Goal: Task Accomplishment & Management: Complete application form

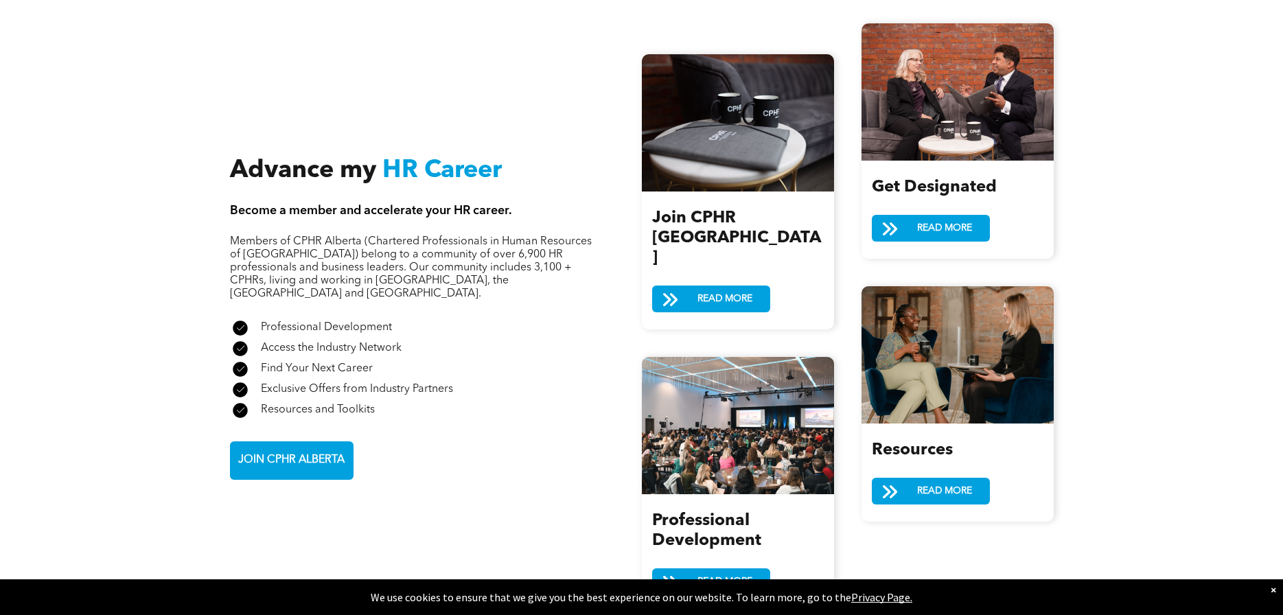
scroll to position [1648, 0]
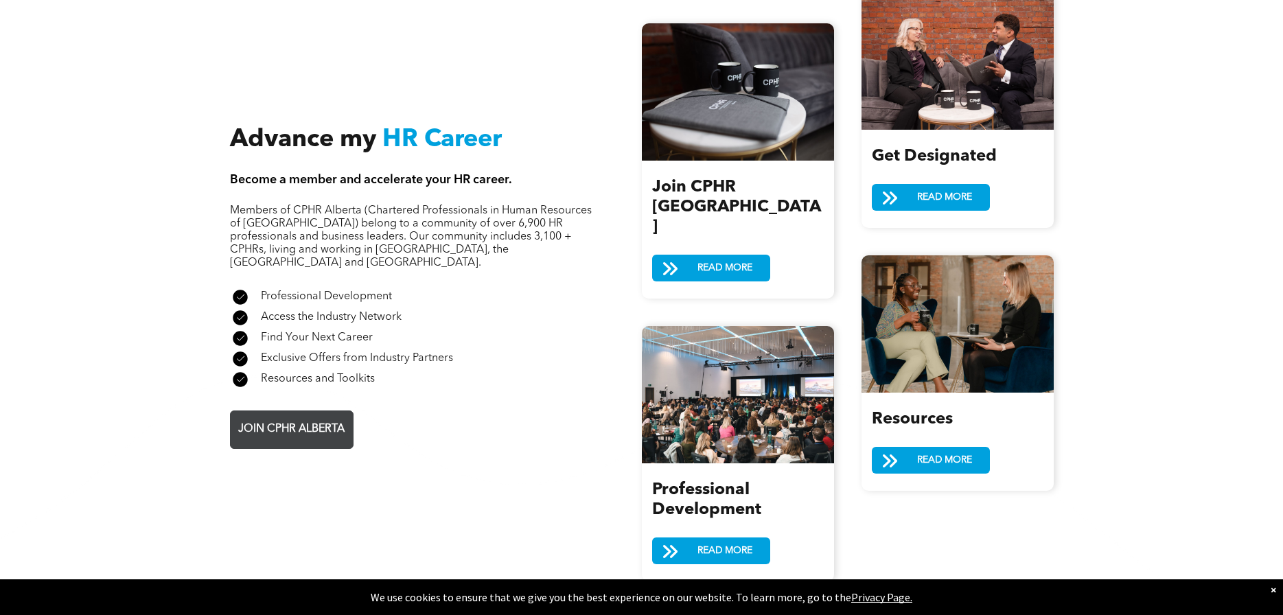
click at [330, 416] on span "JOIN CPHR ALBERTA" at bounding box center [291, 429] width 116 height 27
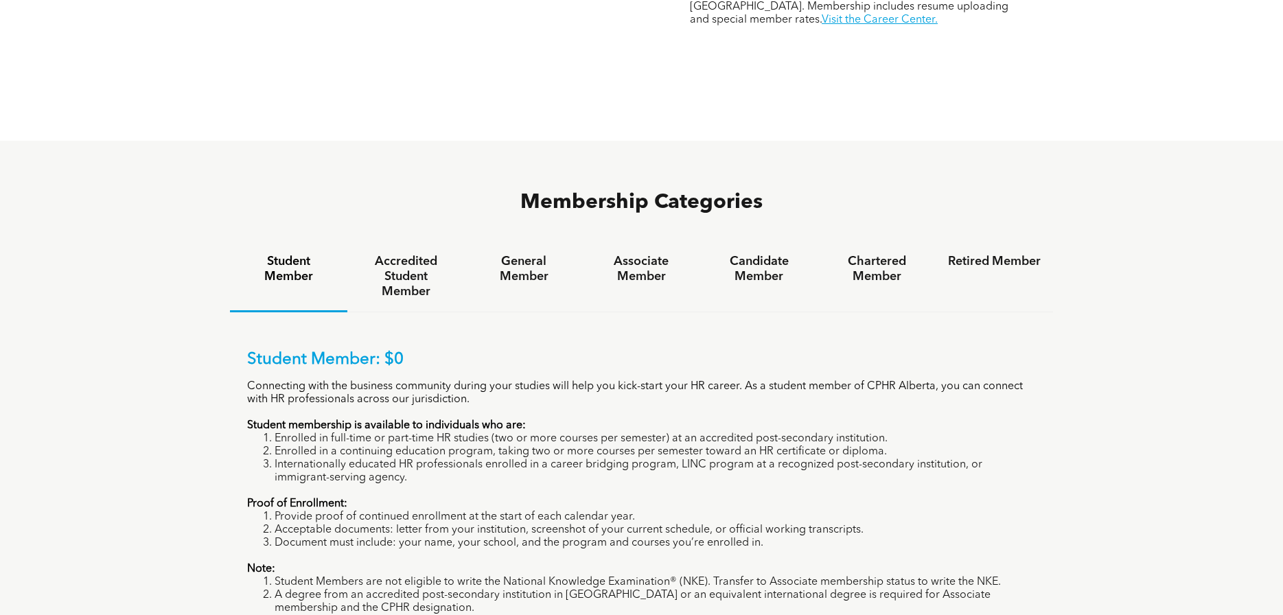
scroll to position [824, 0]
click at [404, 251] on h4 "Accredited Student Member" at bounding box center [406, 273] width 93 height 45
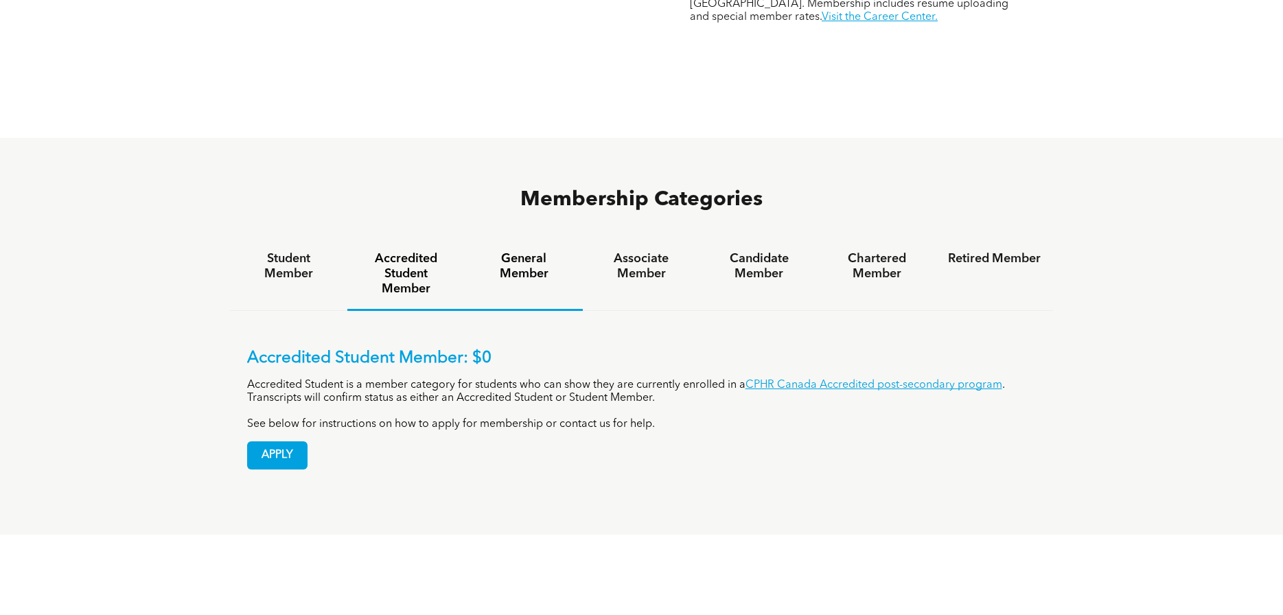
click at [543, 251] on h4 "General Member" at bounding box center [523, 266] width 93 height 30
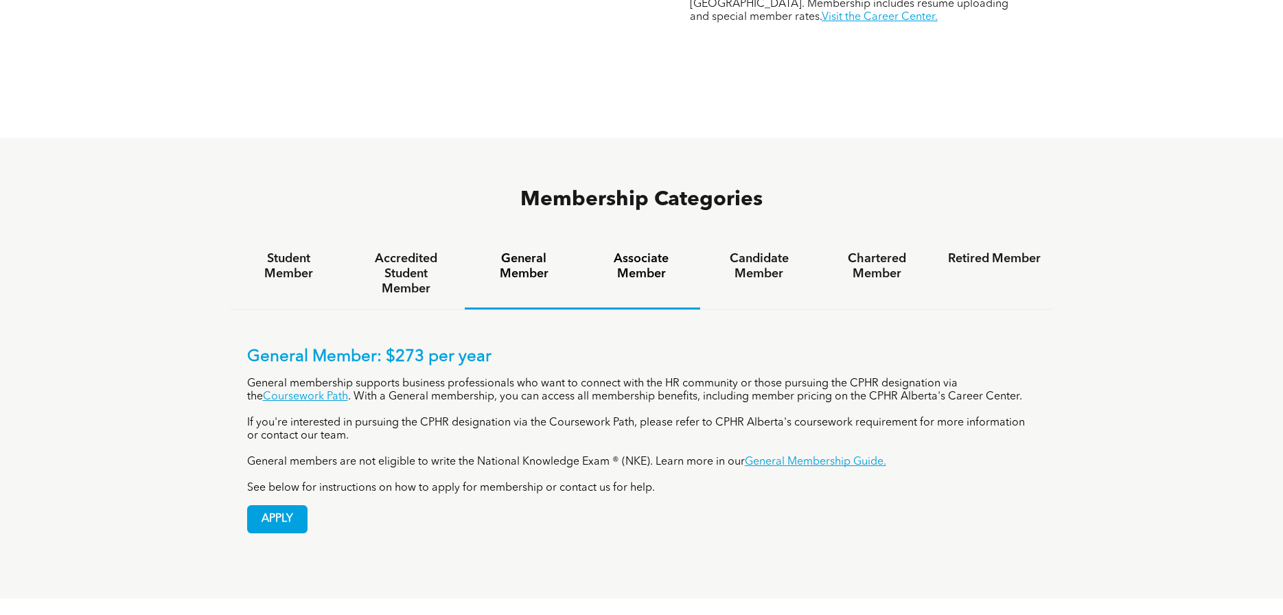
click at [645, 251] on h4 "Associate Member" at bounding box center [641, 266] width 93 height 30
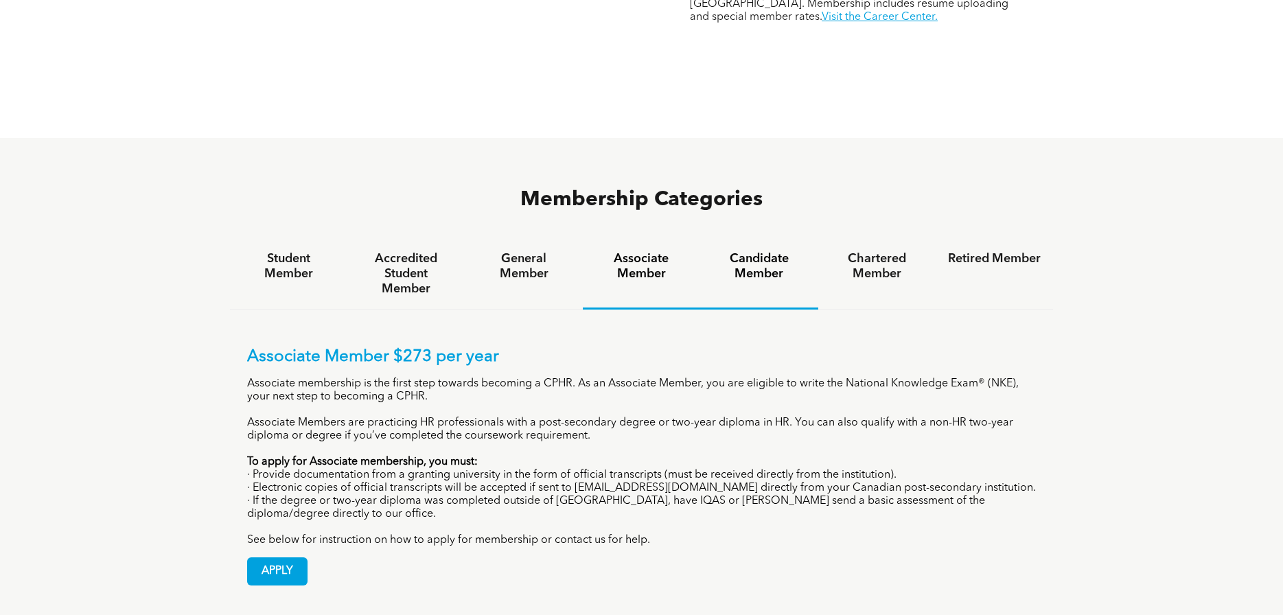
click at [767, 251] on h4 "Candidate Member" at bounding box center [759, 266] width 93 height 30
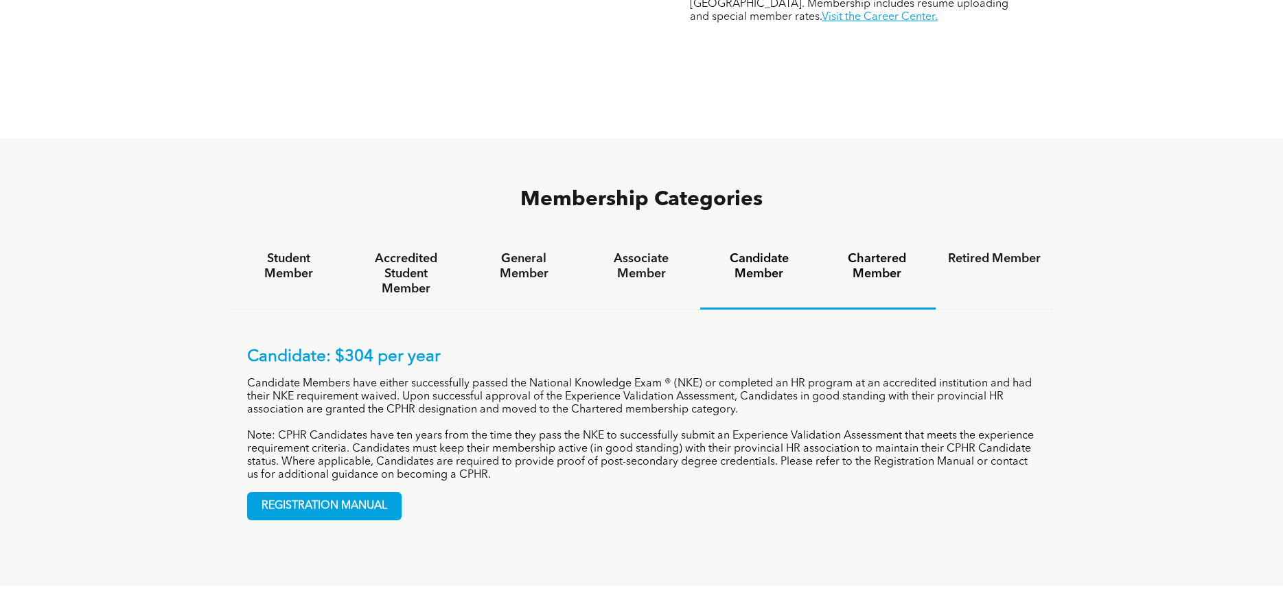
click at [882, 251] on h4 "Chartered Member" at bounding box center [877, 266] width 93 height 30
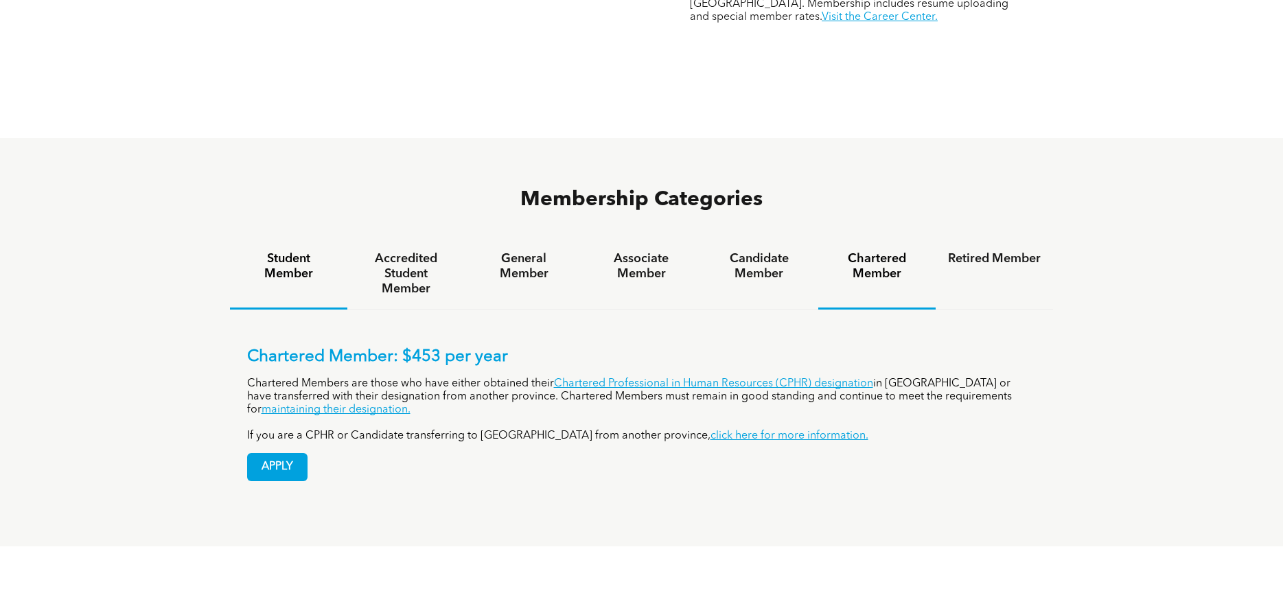
click at [286, 251] on h4 "Student Member" at bounding box center [288, 266] width 93 height 30
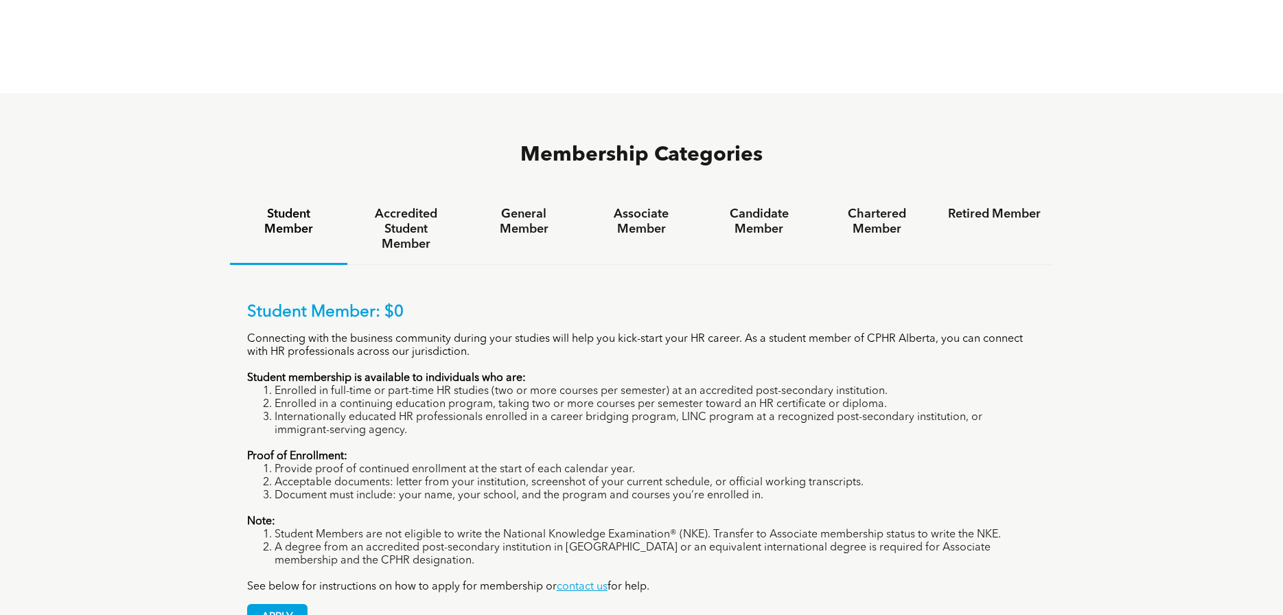
scroll to position [893, 0]
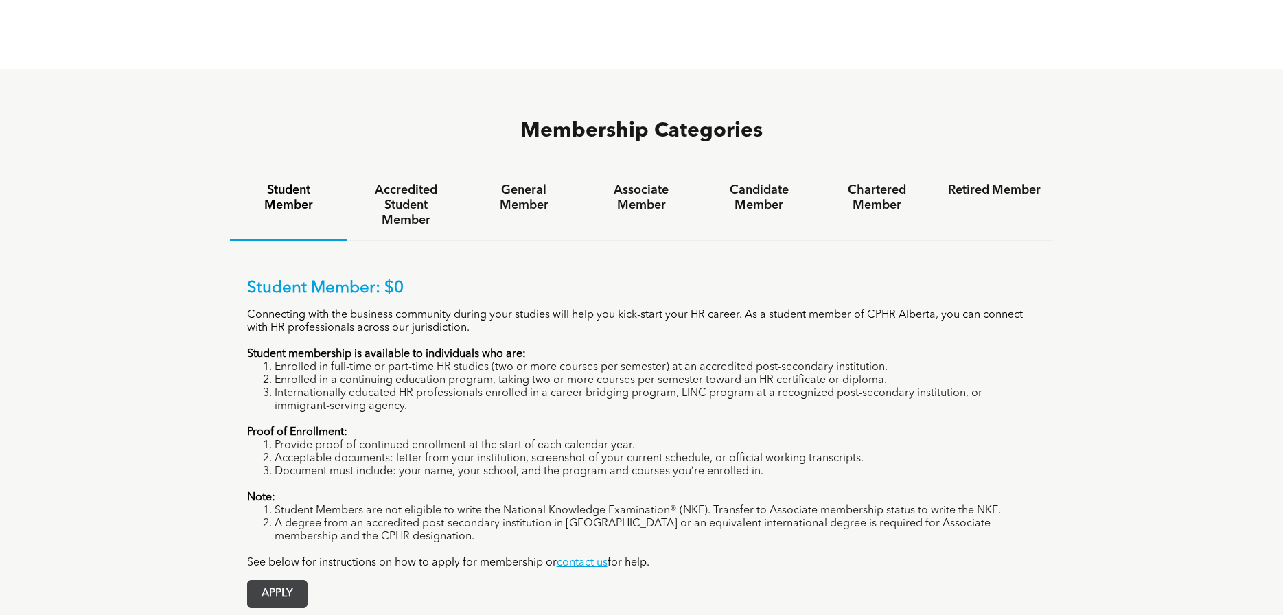
click at [291, 581] on span "APPLY" at bounding box center [277, 594] width 59 height 27
